Goal: Task Accomplishment & Management: Manage account settings

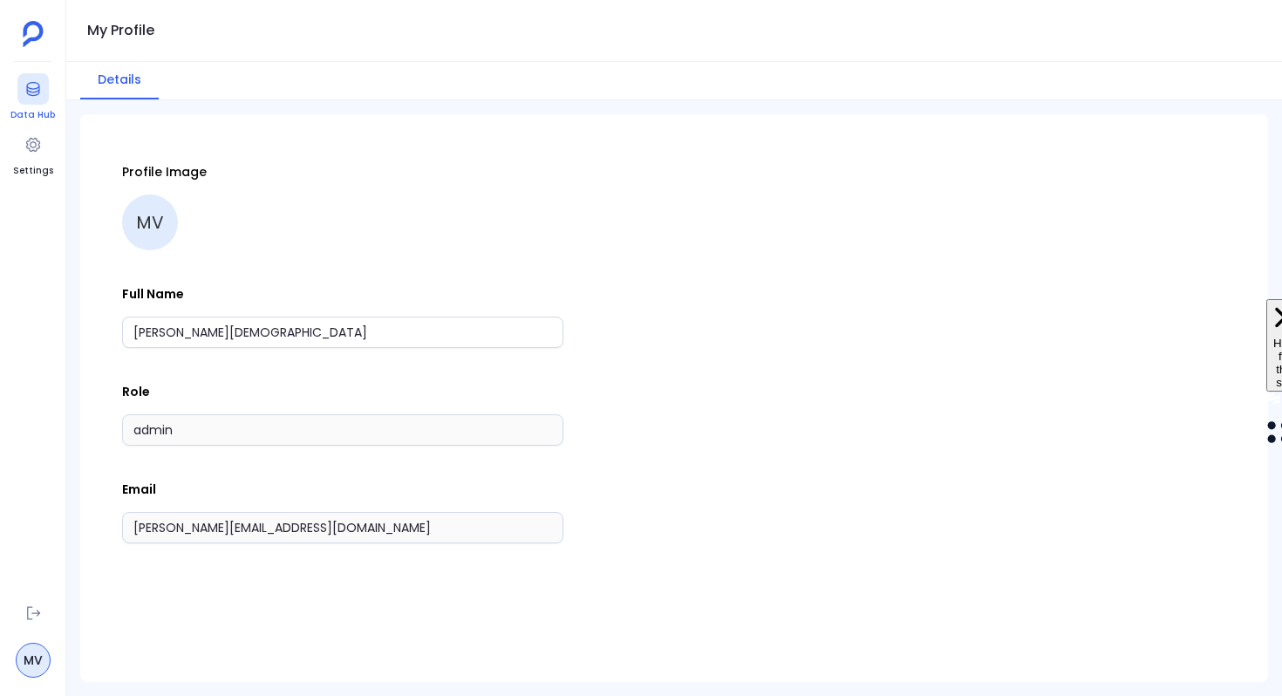
click at [33, 105] on link "Data Hub" at bounding box center [32, 97] width 44 height 49
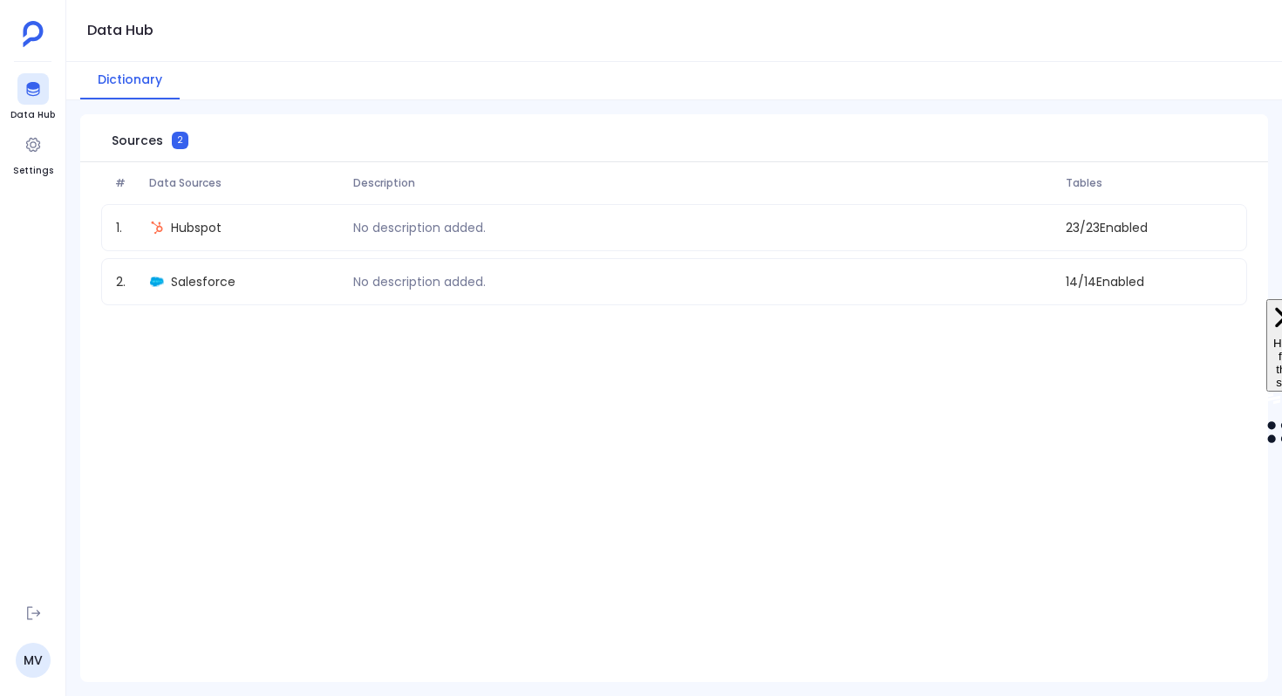
click at [31, 31] on img at bounding box center [33, 34] width 21 height 26
click at [42, 672] on link "MV" at bounding box center [33, 660] width 35 height 35
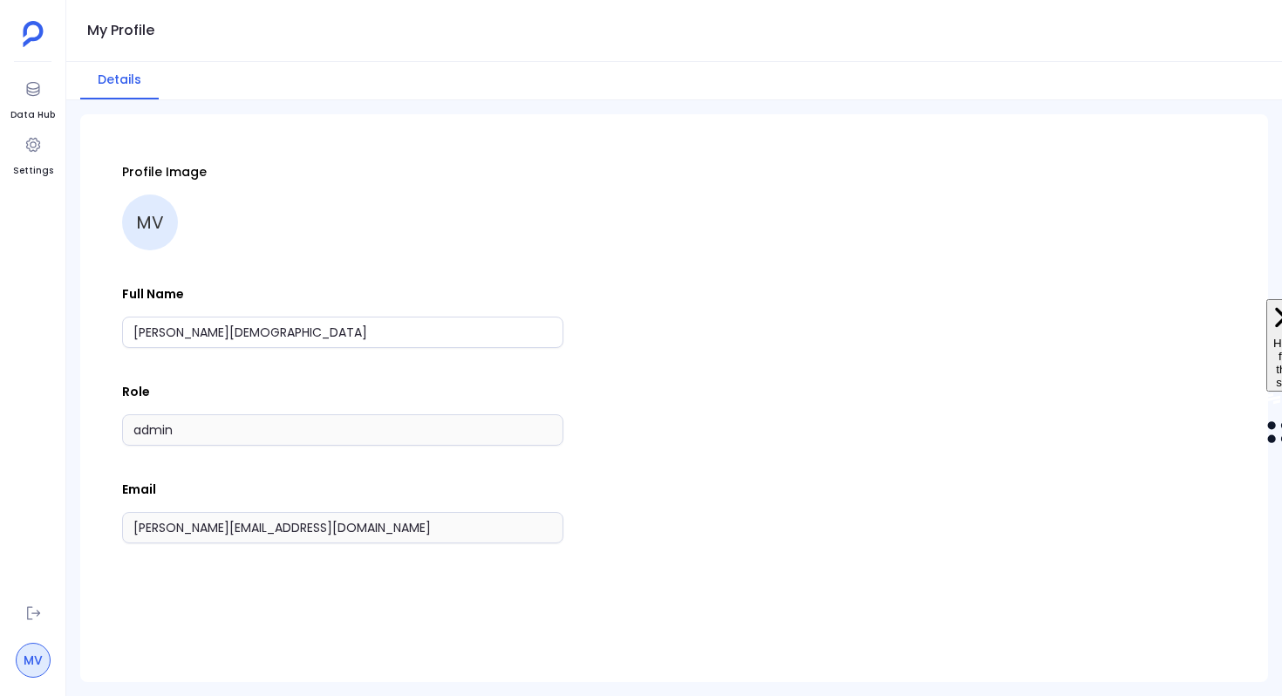
click at [42, 672] on link "MV" at bounding box center [33, 660] width 35 height 35
click at [56, 167] on aside "Data Hub Settings MV" at bounding box center [33, 348] width 66 height 696
click at [35, 142] on icon at bounding box center [32, 145] width 14 height 14
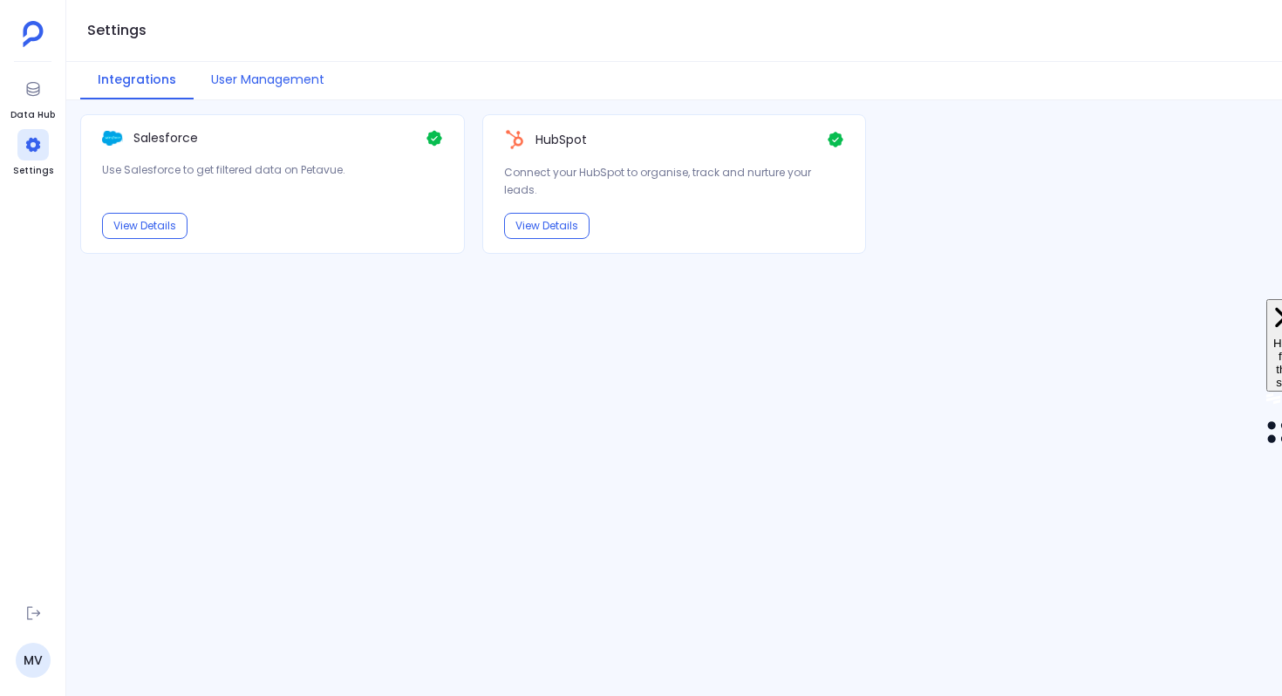
click at [232, 86] on button "User Management" at bounding box center [268, 80] width 148 height 37
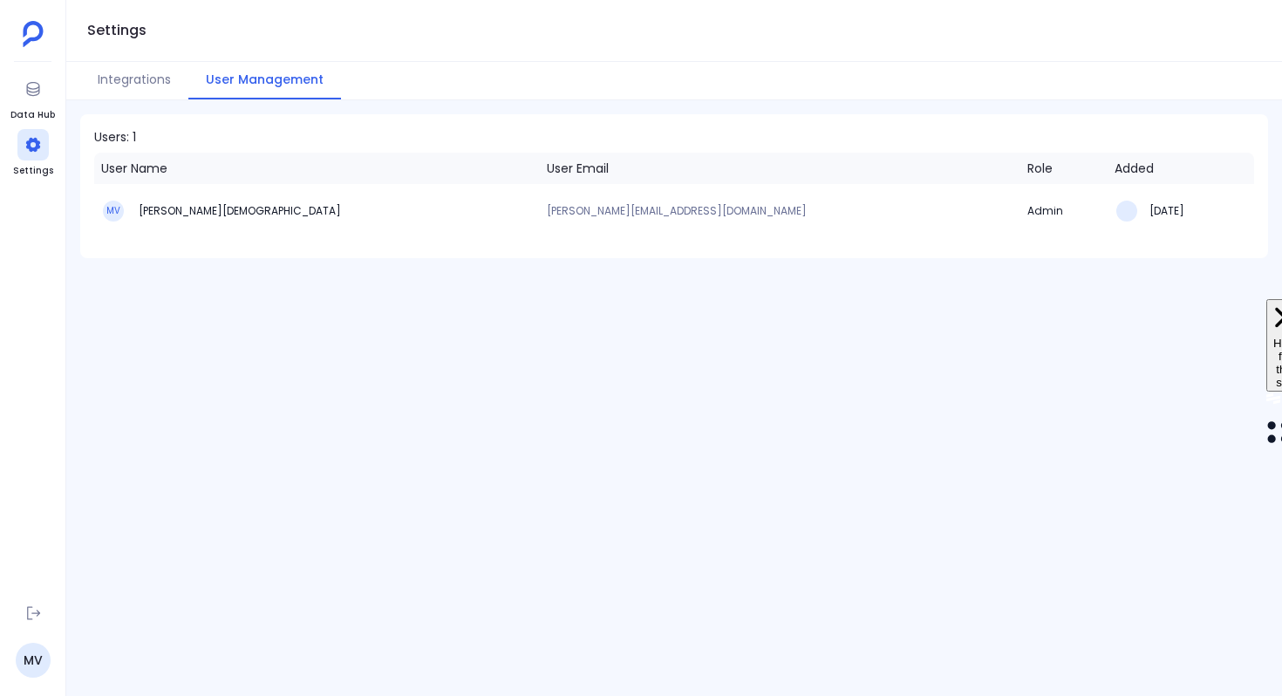
click at [151, 102] on div "Users: 1 User Name User Email Role Added [PERSON_NAME] [PERSON_NAME][EMAIL_ADDR…" at bounding box center [673, 398] width 1215 height 596
click at [148, 87] on button "Integrations" at bounding box center [134, 80] width 108 height 37
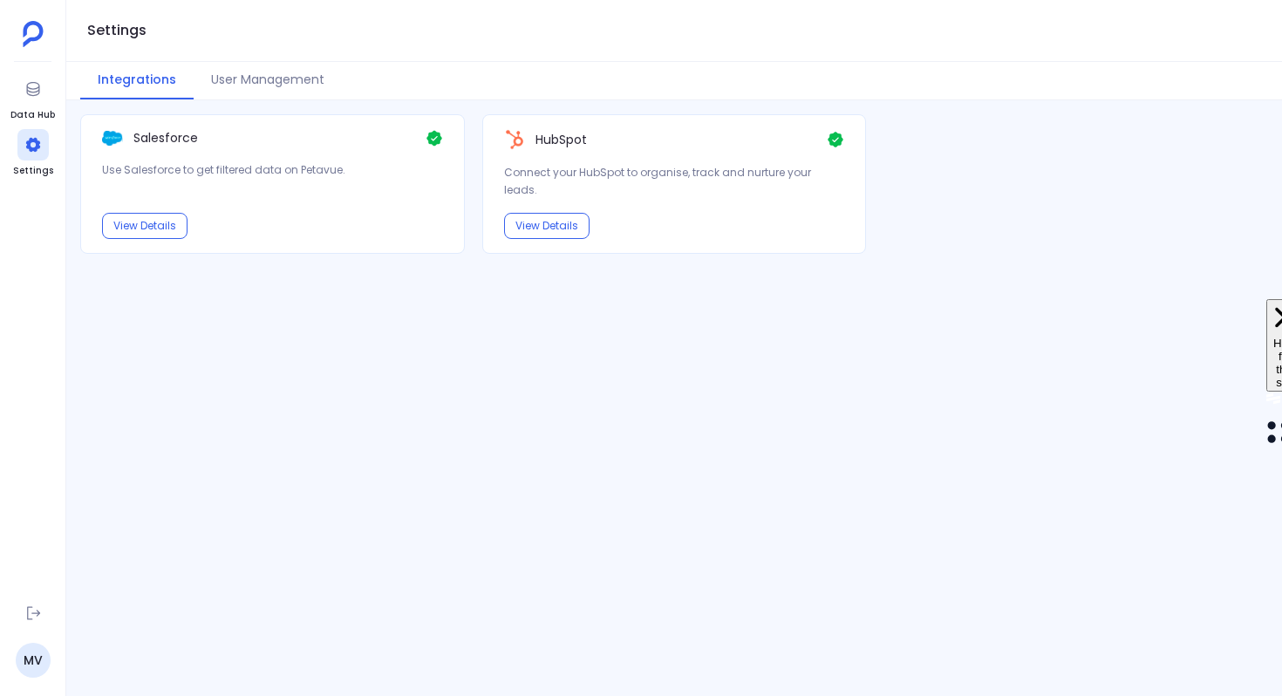
click at [30, 38] on img at bounding box center [33, 34] width 21 height 26
click at [150, 213] on button "View Details" at bounding box center [144, 226] width 85 height 26
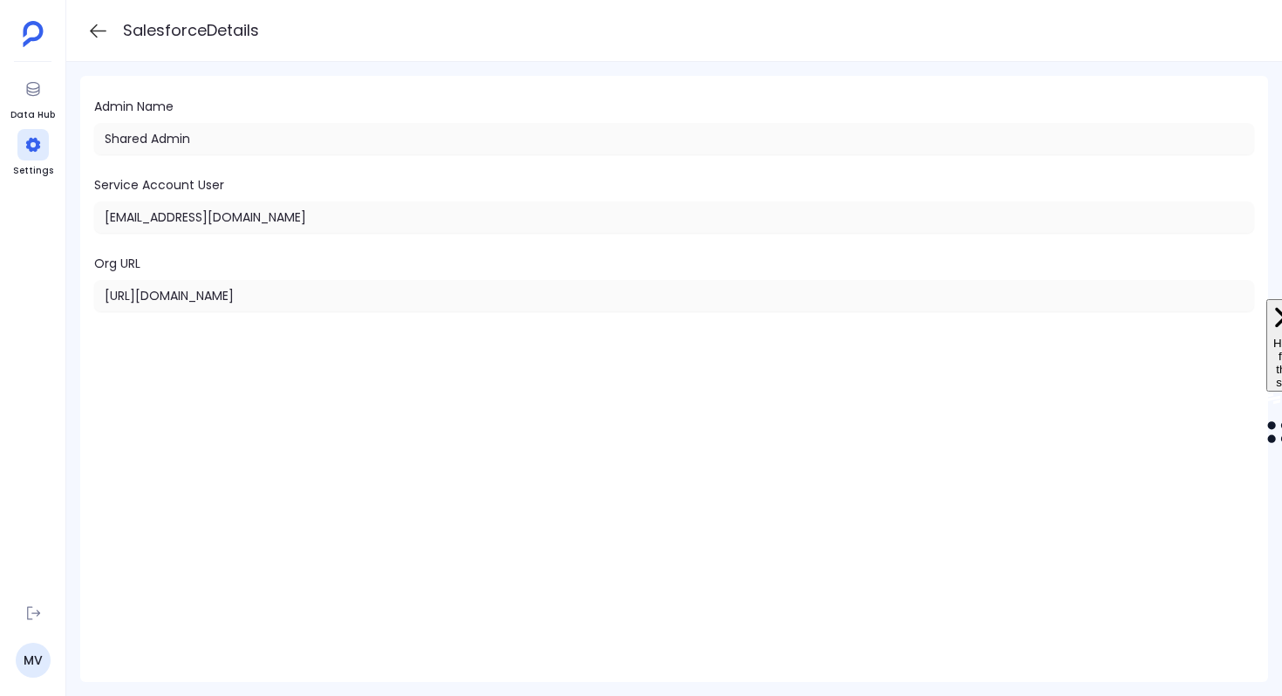
click at [28, 43] on img at bounding box center [33, 34] width 21 height 26
